Goal: Information Seeking & Learning: Check status

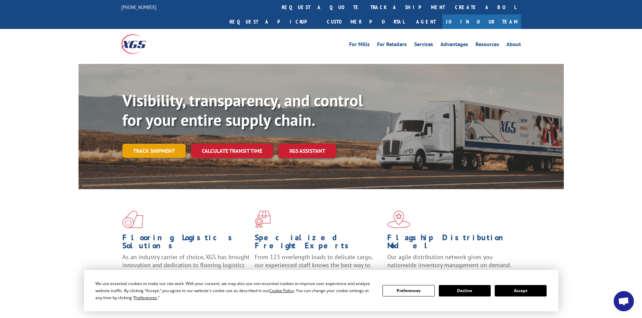
click at [177, 144] on link "Track shipment" at bounding box center [153, 151] width 63 height 14
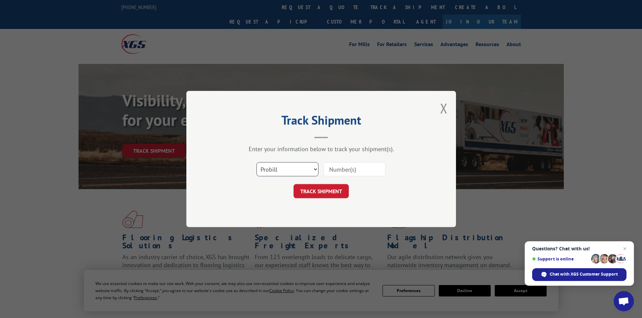
click at [277, 167] on select "Select category... Probill BOL PO" at bounding box center [287, 169] width 62 height 14
select select "bol"
click at [256, 162] on select "Select category... Probill BOL PO" at bounding box center [287, 169] width 62 height 14
click at [332, 174] on input at bounding box center [354, 169] width 62 height 14
paste input "976987"
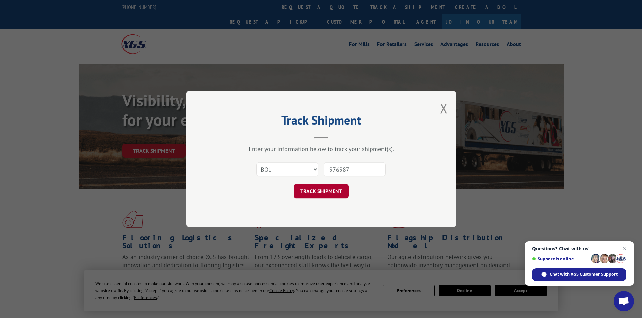
type input "976987"
click at [340, 197] on button "TRACK SHIPMENT" at bounding box center [320, 191] width 55 height 14
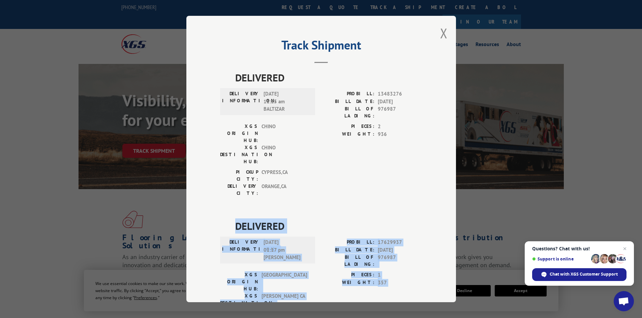
drag, startPoint x: 228, startPoint y: 184, endPoint x: 426, endPoint y: 282, distance: 220.3
click at [426, 282] on div "Track Shipment DELIVERED DELIVERY INFORMATION: [DATE] 11:15 am BALTIZAR PROBILL…" at bounding box center [320, 159] width 269 height 287
copy div "DELIVERED DELIVERY INFORMATION: [DATE] 01:17 pm [PERSON_NAME]: 17629937 BILL DA…"
